Goal: Answer question/provide support: Share knowledge or assist other users

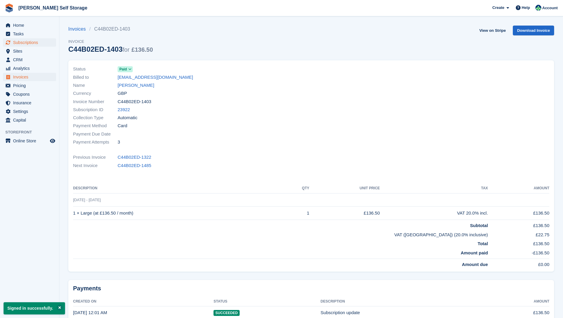
click at [21, 43] on span "Subscriptions" at bounding box center [31, 42] width 36 height 8
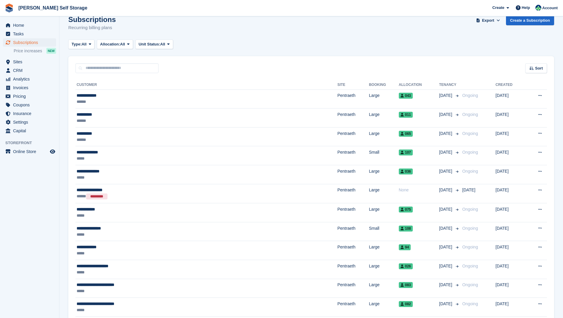
scroll to position [9, 0]
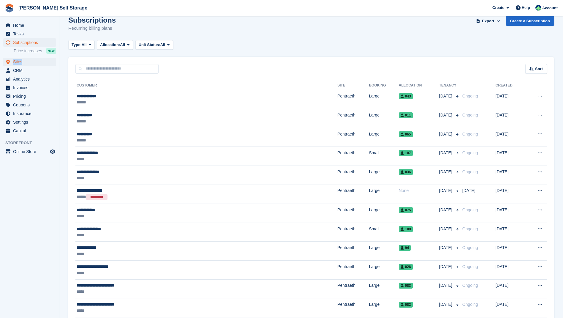
click at [18, 60] on span "Sites" at bounding box center [31, 62] width 36 height 8
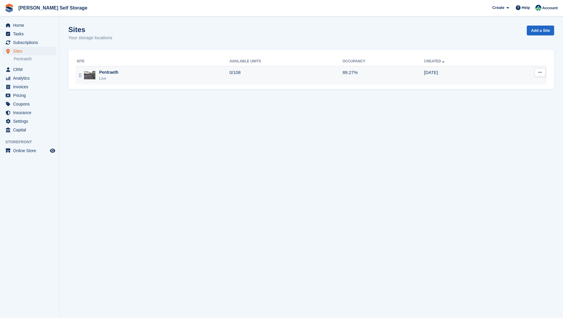
click at [109, 73] on div "Pentraeth" at bounding box center [108, 72] width 19 height 6
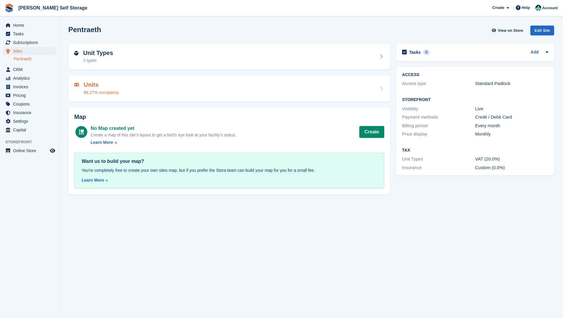
drag, startPoint x: 93, startPoint y: 85, endPoint x: 106, endPoint y: 85, distance: 12.8
click at [93, 85] on h2 "Units" at bounding box center [101, 84] width 35 height 7
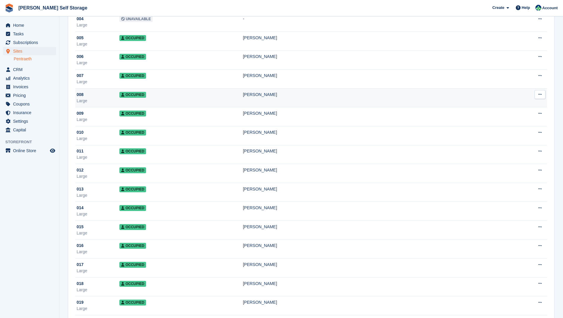
scroll to position [120, 0]
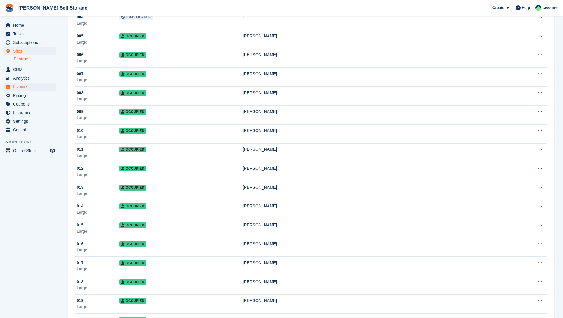
click at [22, 87] on span "Invoices" at bounding box center [31, 87] width 36 height 8
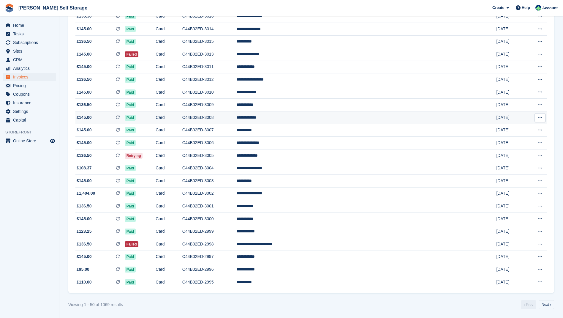
scroll to position [450, 0]
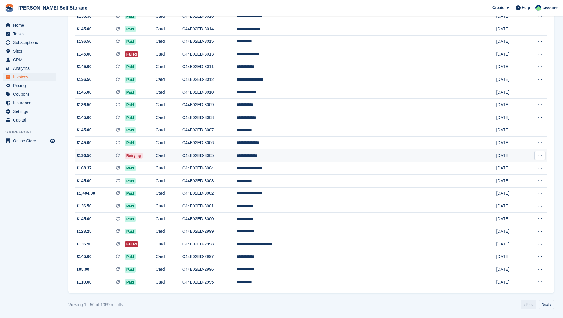
click at [156, 159] on td "Retrying" at bounding box center [140, 155] width 31 height 13
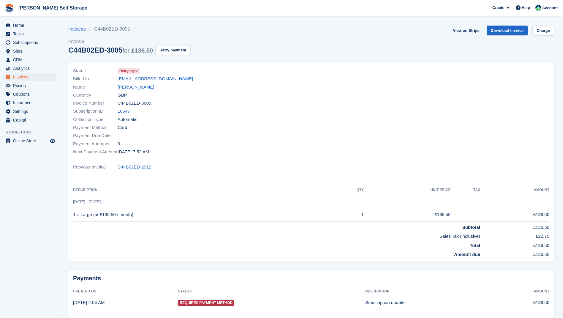
scroll to position [0, 0]
click at [136, 88] on link "[PERSON_NAME]" at bounding box center [136, 86] width 37 height 7
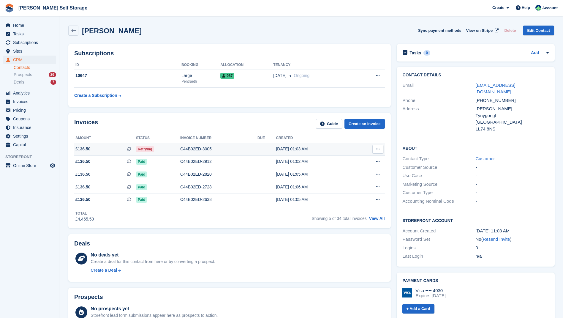
click at [187, 150] on div "C44B02ED-3005" at bounding box center [218, 149] width 77 height 6
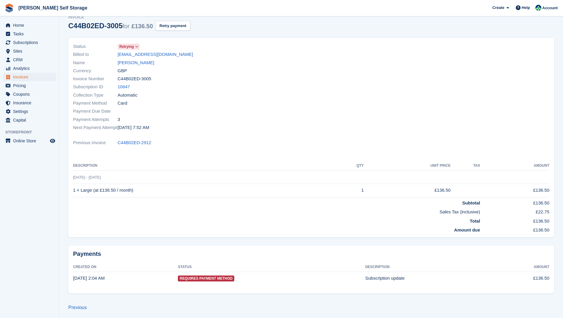
scroll to position [24, 0]
drag, startPoint x: 139, startPoint y: 63, endPoint x: 176, endPoint y: 72, distance: 37.8
click at [139, 63] on link "Oliver Soutter" at bounding box center [136, 63] width 37 height 7
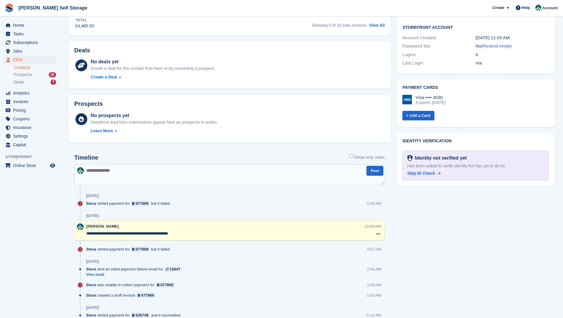
scroll to position [192, 0]
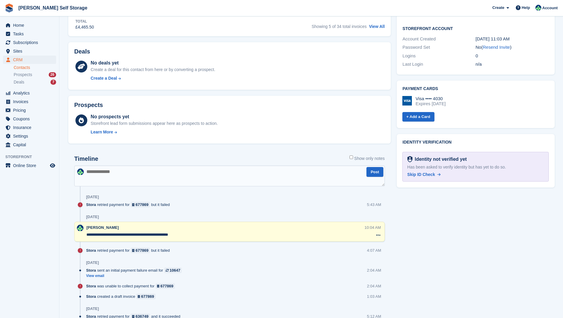
drag, startPoint x: 93, startPoint y: 181, endPoint x: 107, endPoint y: 182, distance: 13.7
click at [94, 181] on textarea at bounding box center [229, 175] width 310 height 21
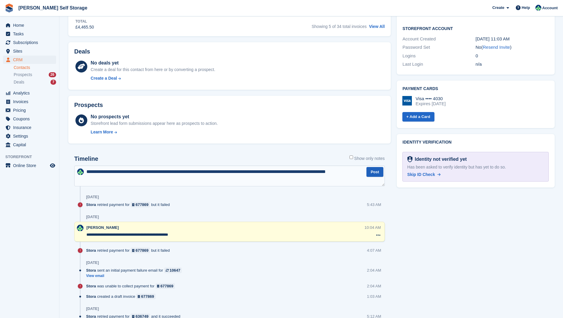
type textarea "**********"
click at [373, 173] on button "Post" at bounding box center [374, 172] width 17 height 10
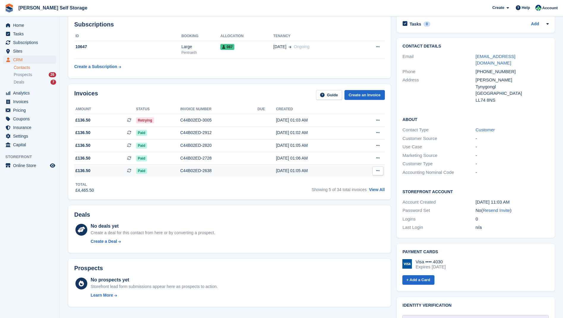
scroll to position [28, 0]
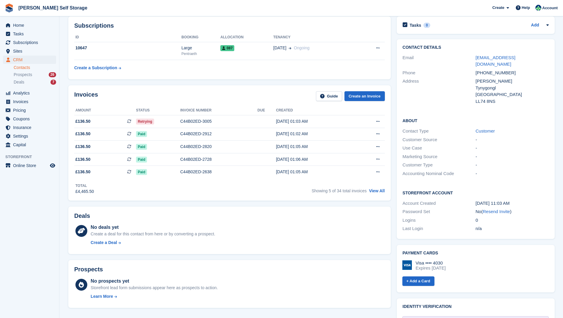
scroll to position [24, 0]
